Goal: Check status: Check status

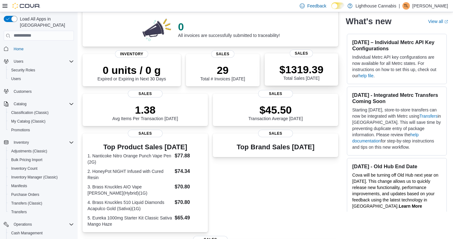
scroll to position [42, 0]
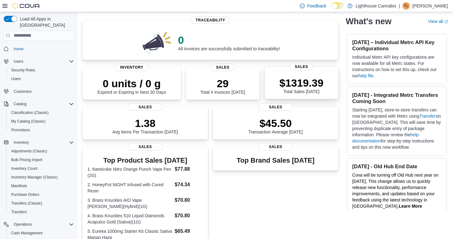
click at [275, 88] on div "$1319.39 Total Sales Today" at bounding box center [301, 84] width 64 height 20
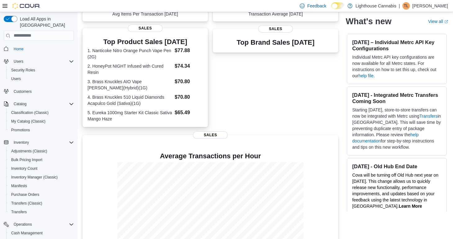
scroll to position [187, 0]
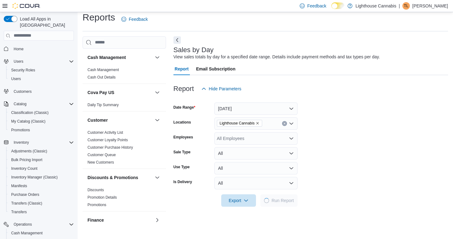
scroll to position [6, 0]
